Goal: Task Accomplishment & Management: Manage account settings

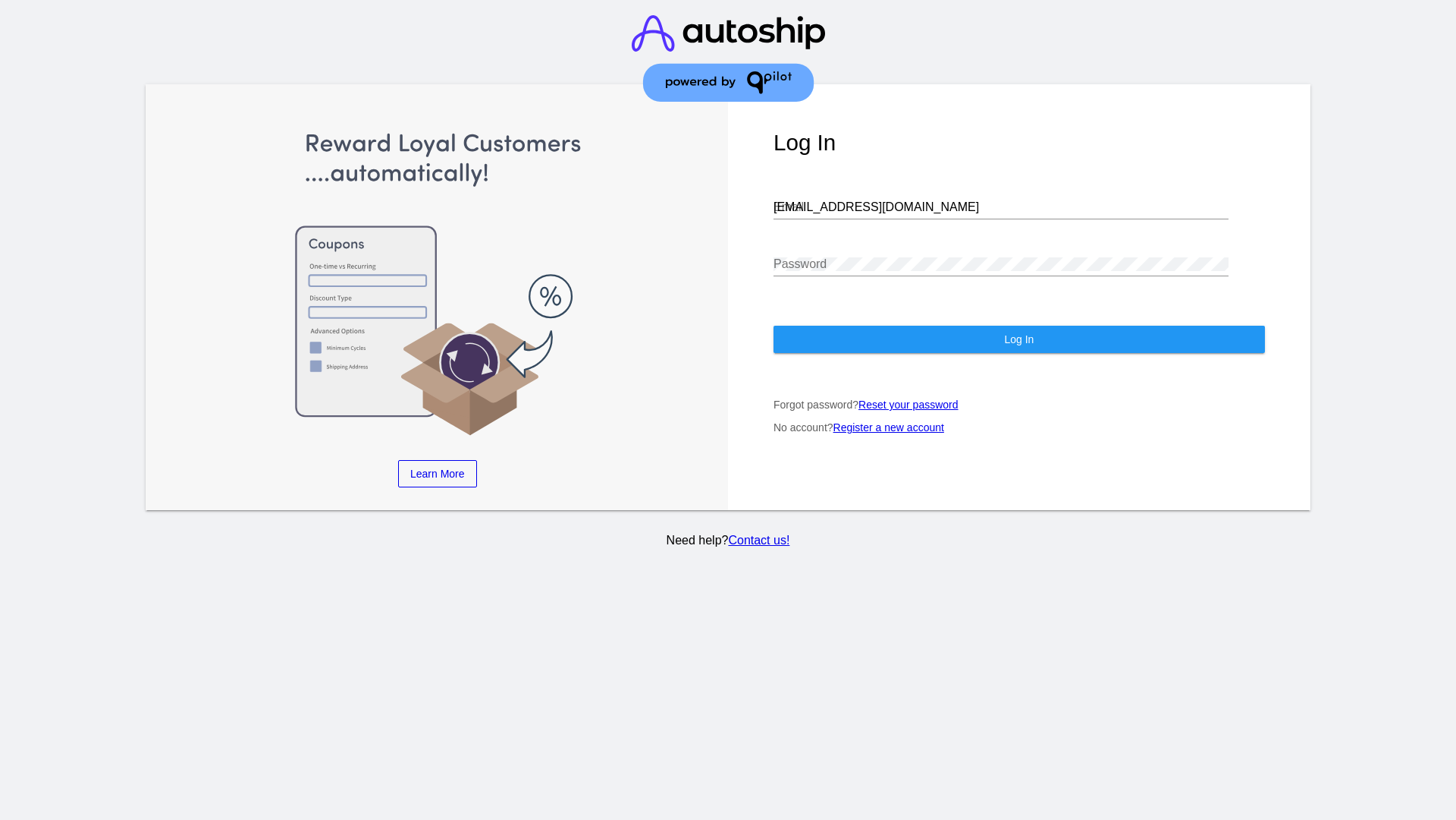
type input "jr@patternsinthecloud.com"
click at [1019, 339] on span "Log In" at bounding box center [1019, 338] width 30 height 12
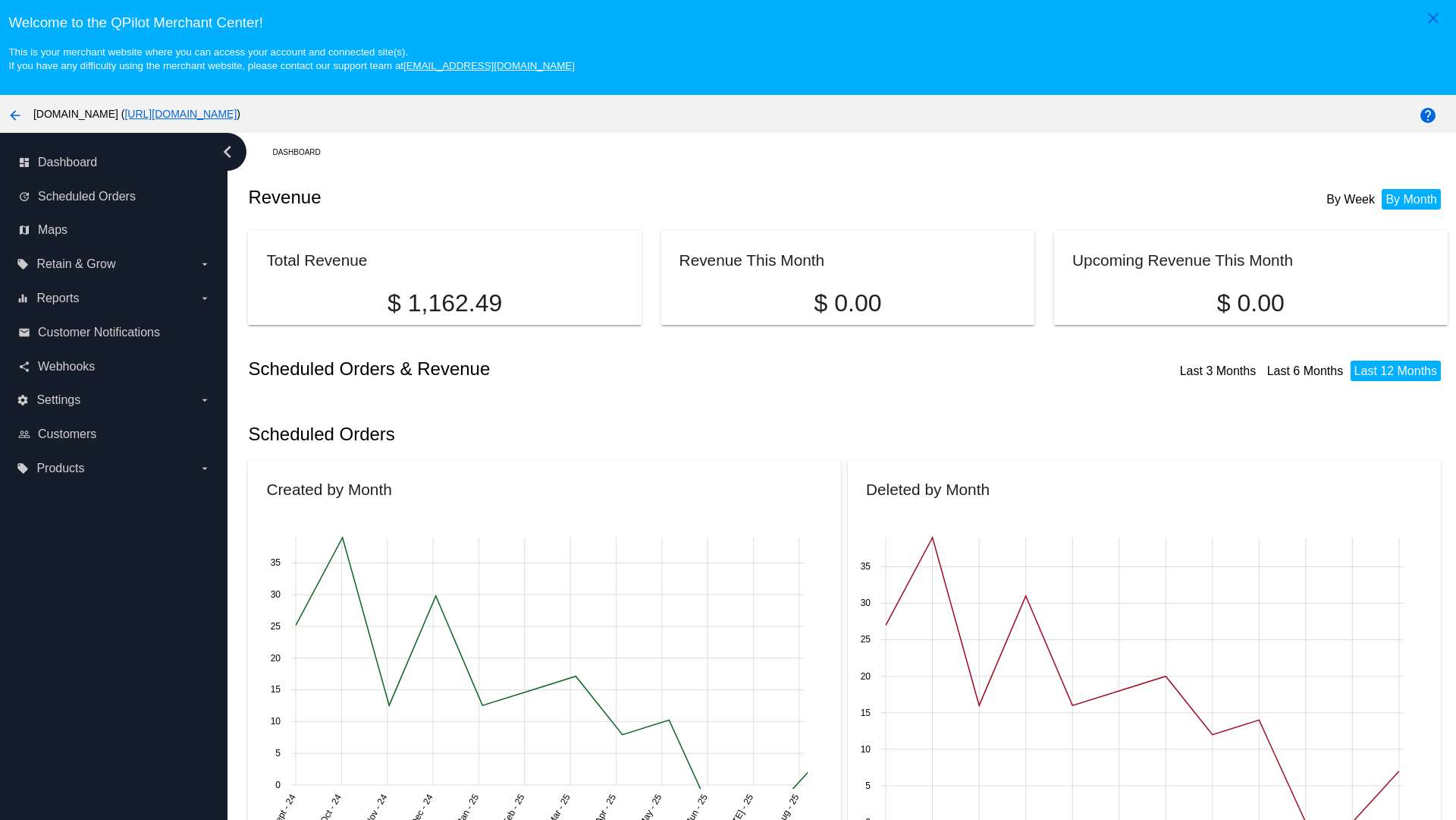
click at [114, 467] on label "local_offer Products arrow_drop_down" at bounding box center [114, 468] width 194 height 24
click at [0, 0] on input "local_offer Products arrow_drop_down" at bounding box center [0, 0] width 0 height 0
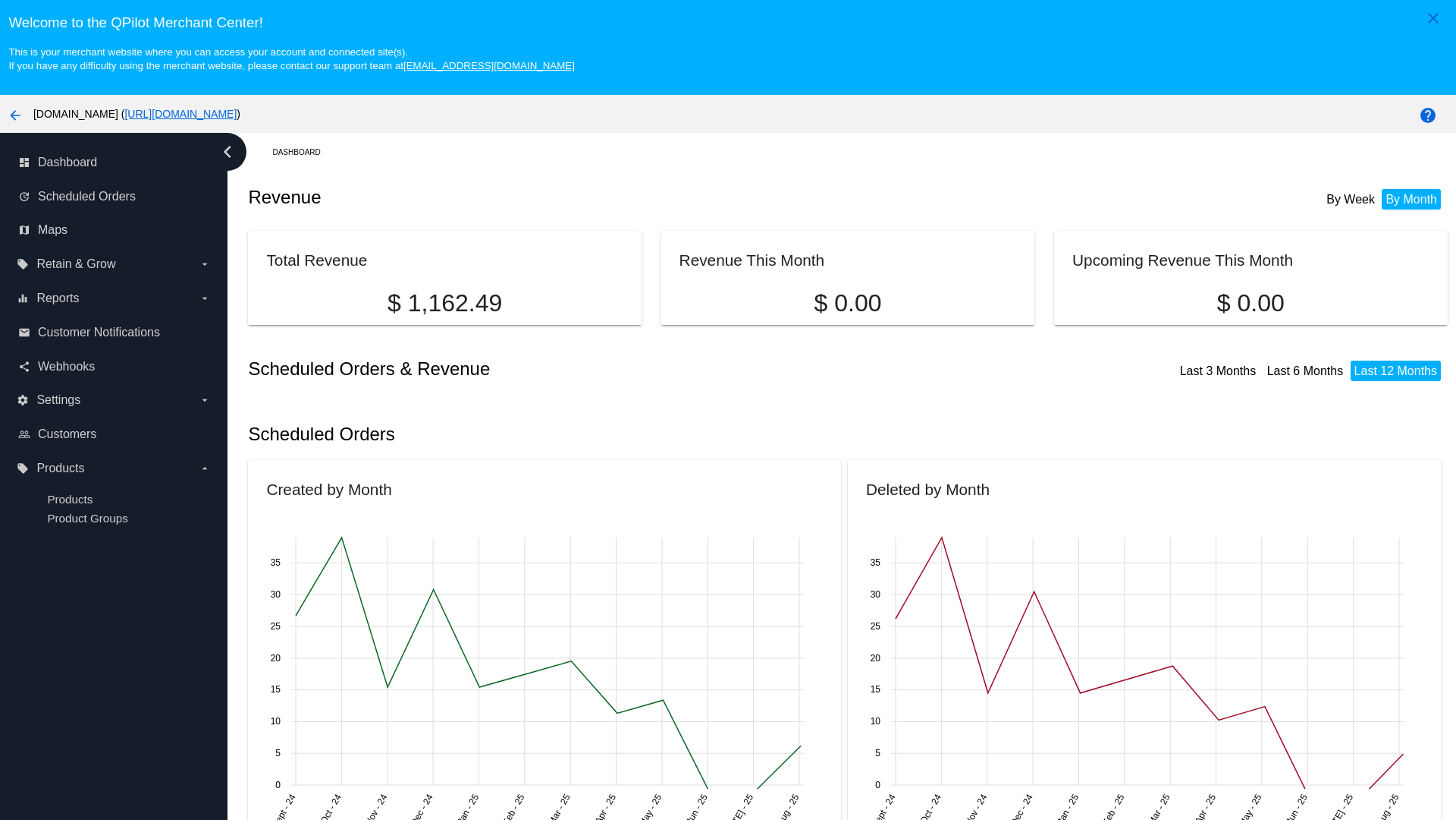
click at [69, 499] on span "Products" at bounding box center [69, 499] width 45 height 13
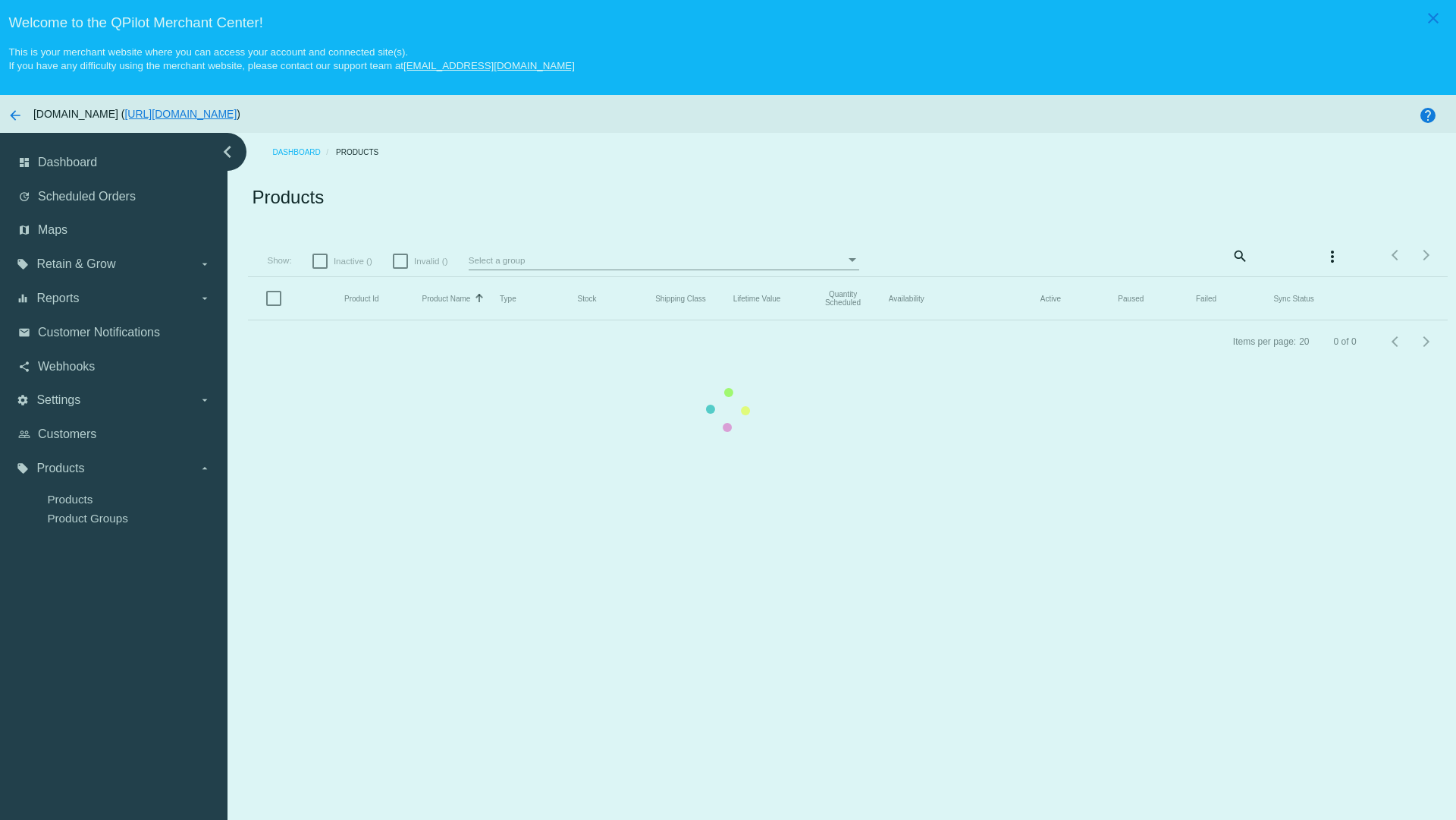
click at [344, 252] on span "Inactive ()" at bounding box center [353, 261] width 39 height 18
click at [320, 269] on input "Inactive ()" at bounding box center [319, 269] width 1 height 1
checkbox input "true"
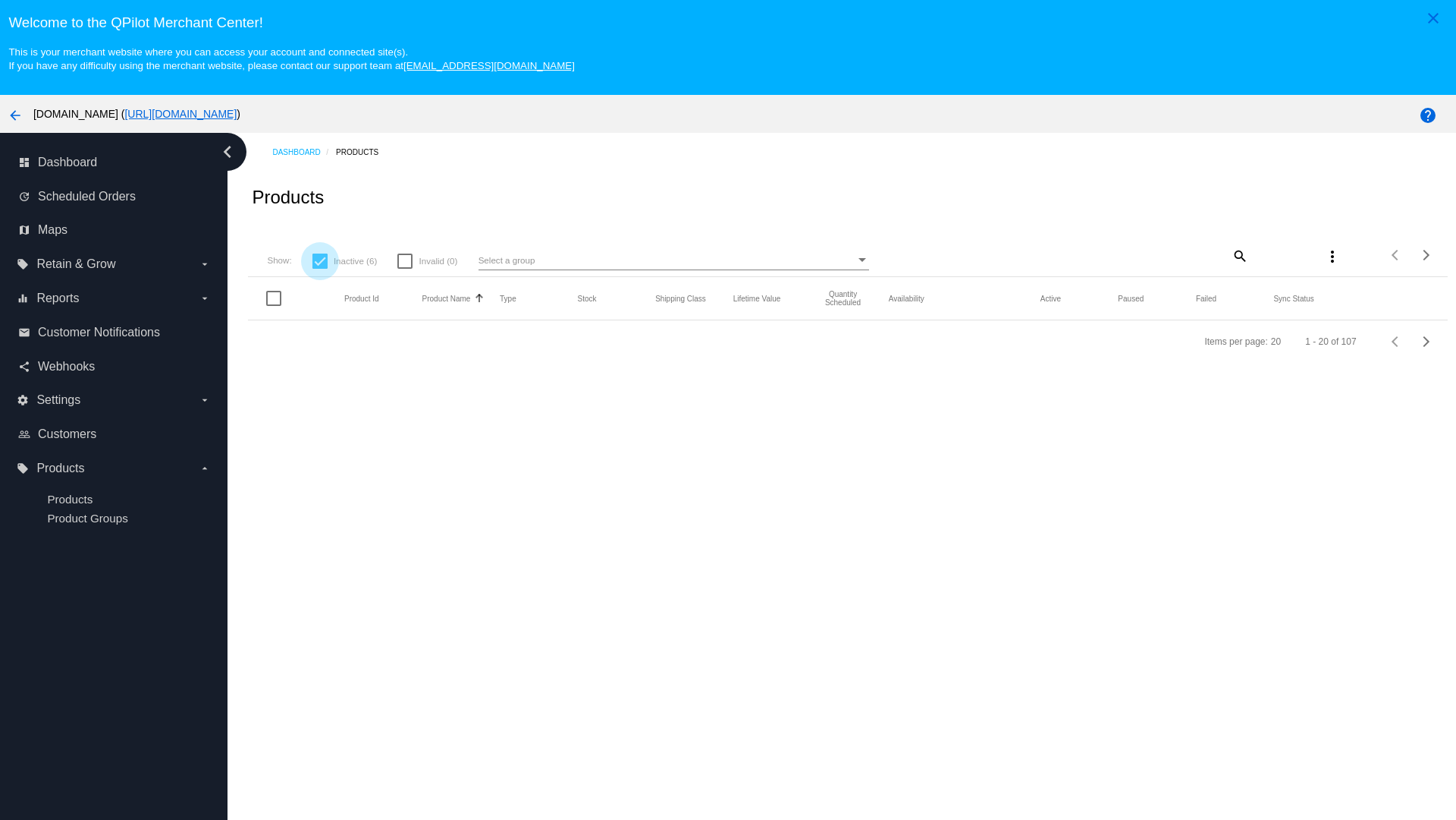
scroll to position [95, 0]
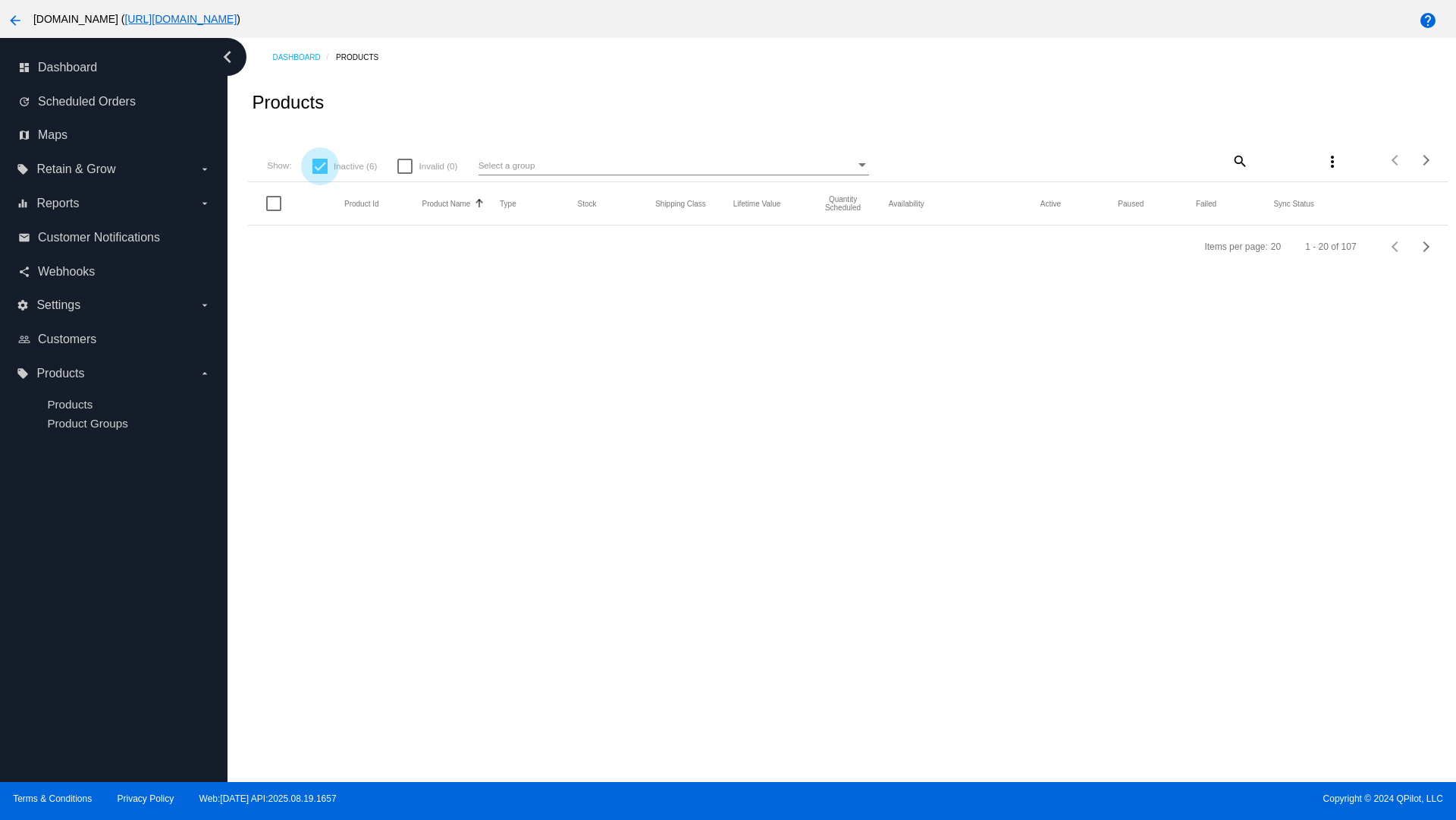
click at [1239, 161] on mat-icon "search" at bounding box center [1240, 161] width 18 height 23
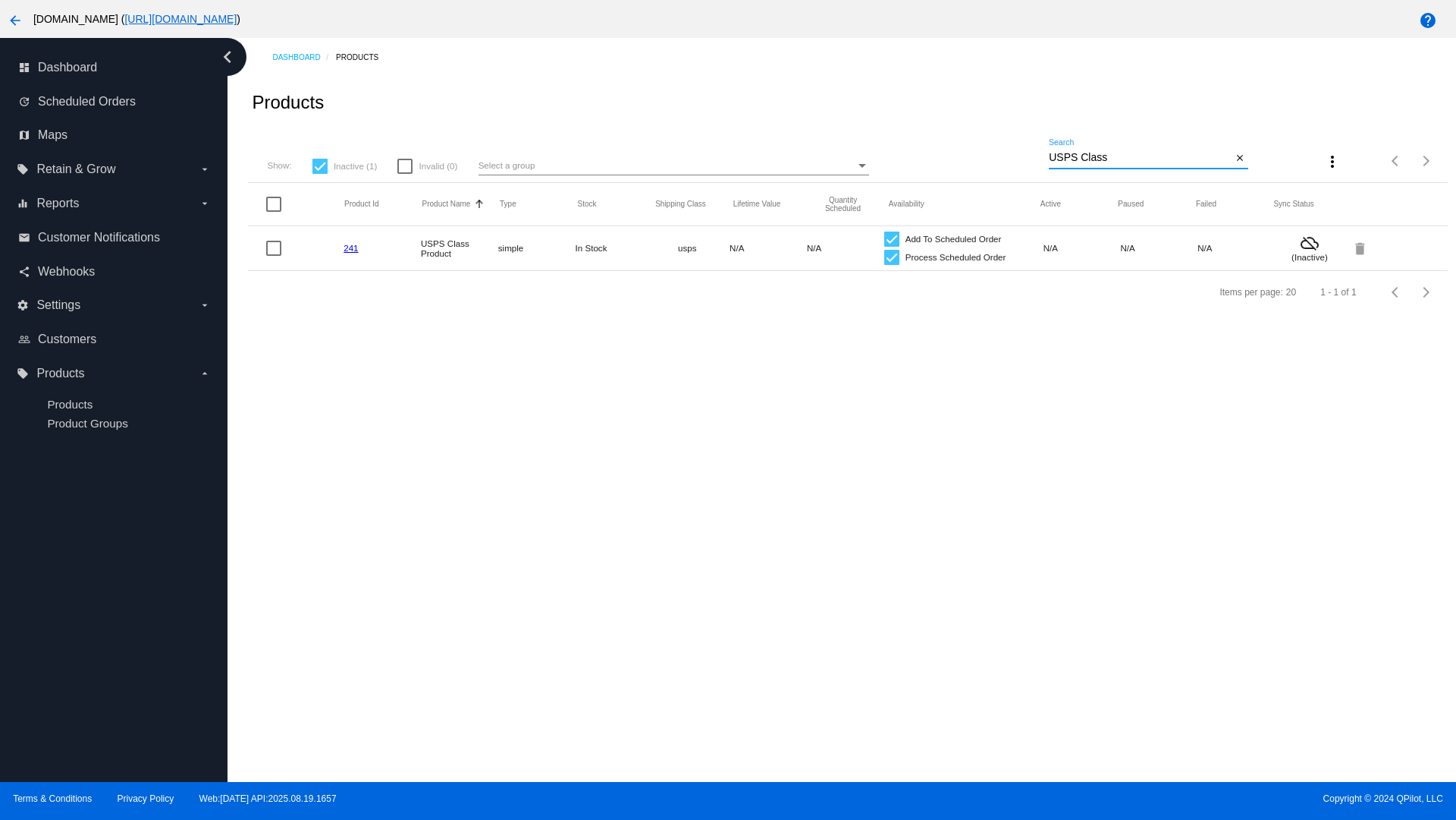
type input "Variable Enable"
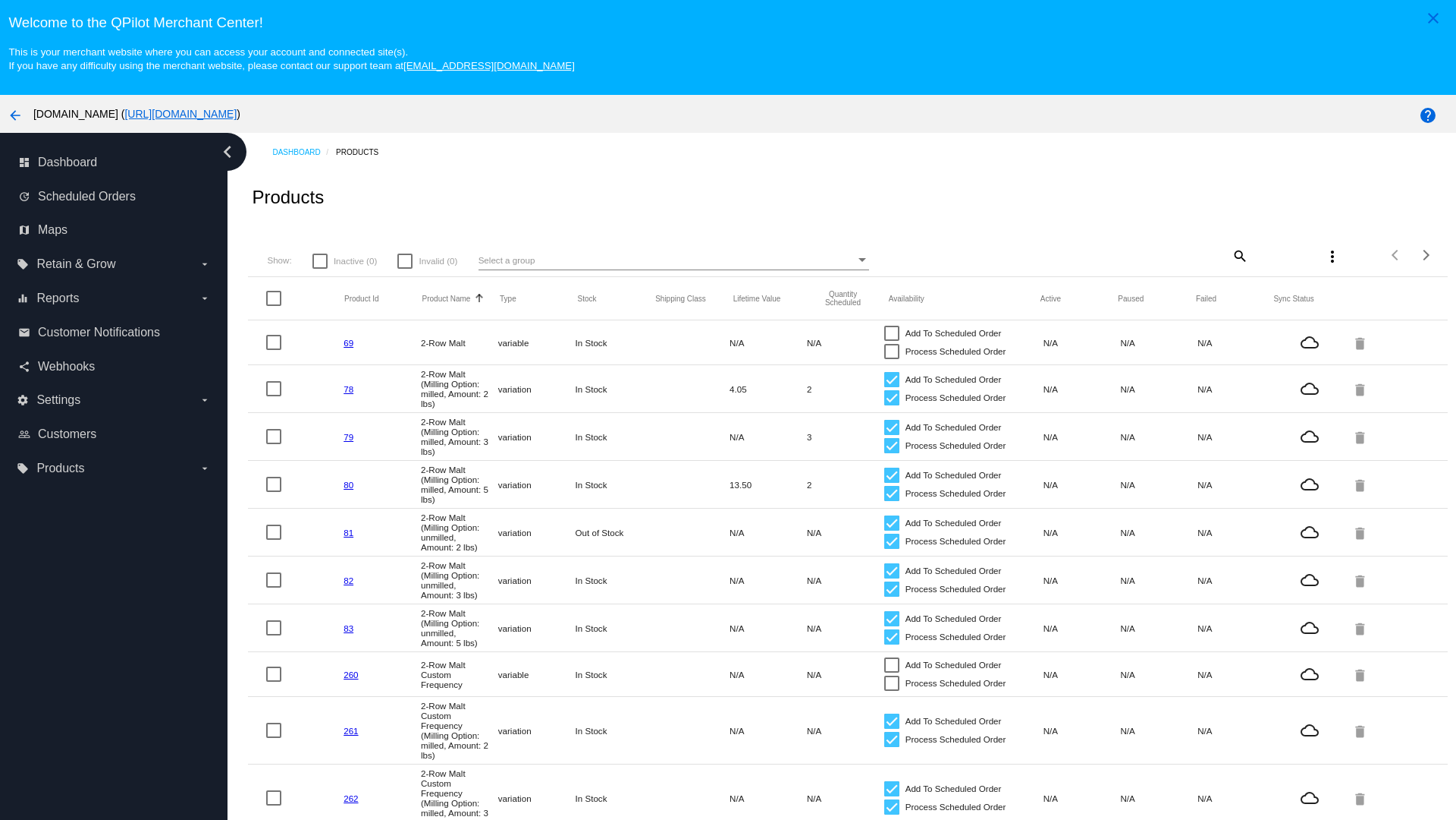
click at [1239, 255] on mat-icon "search" at bounding box center [1240, 255] width 18 height 23
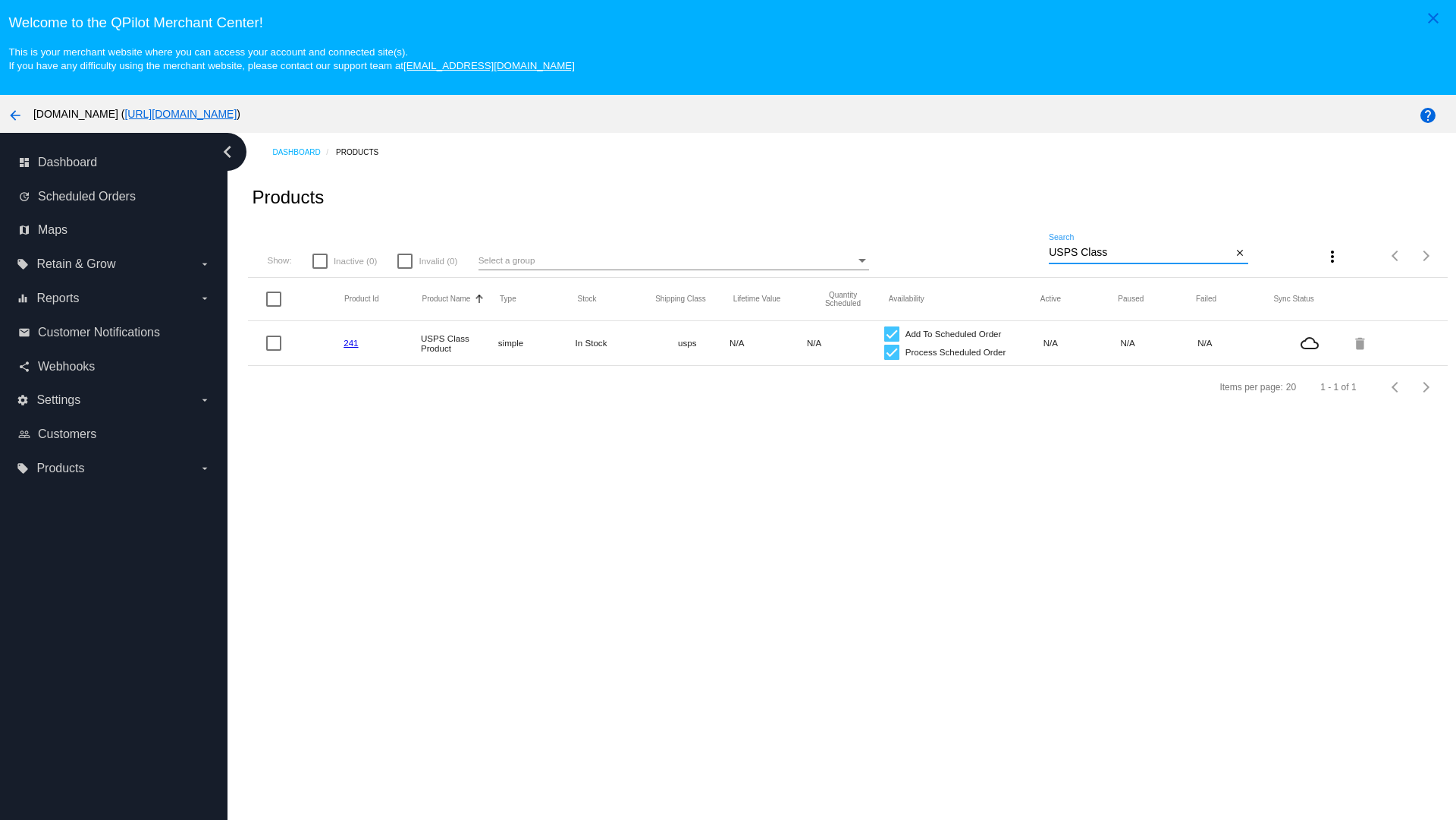
type input "Variable Enable"
